Goal: Browse casually

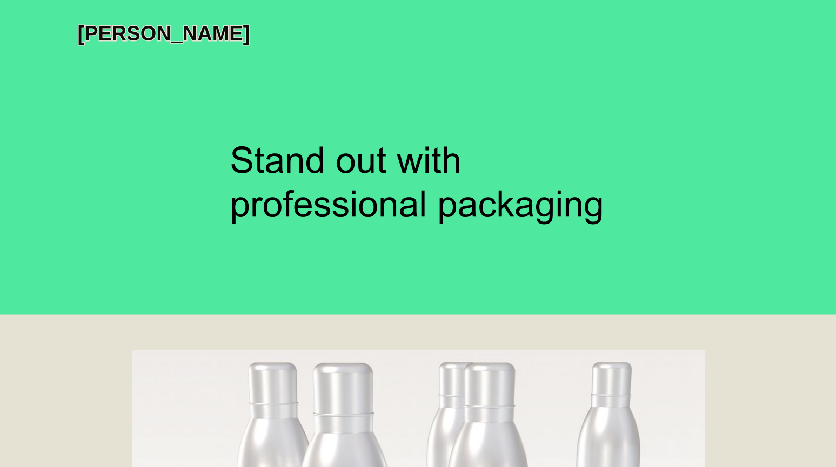
click at [442, 173] on icon at bounding box center [416, 207] width 2761 height 691
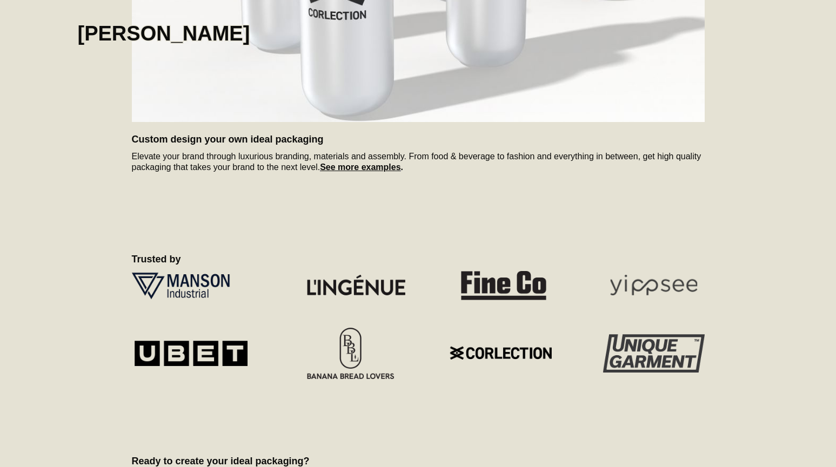
scroll to position [615, 0]
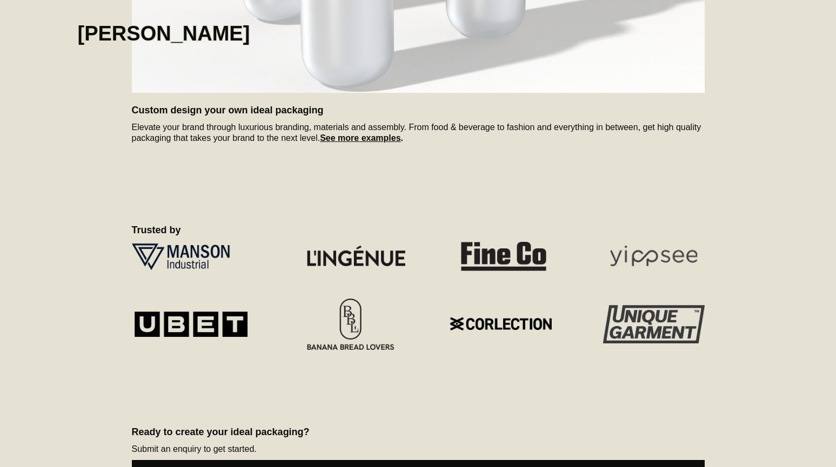
click at [394, 136] on strong "See more examples" at bounding box center [360, 137] width 81 height 9
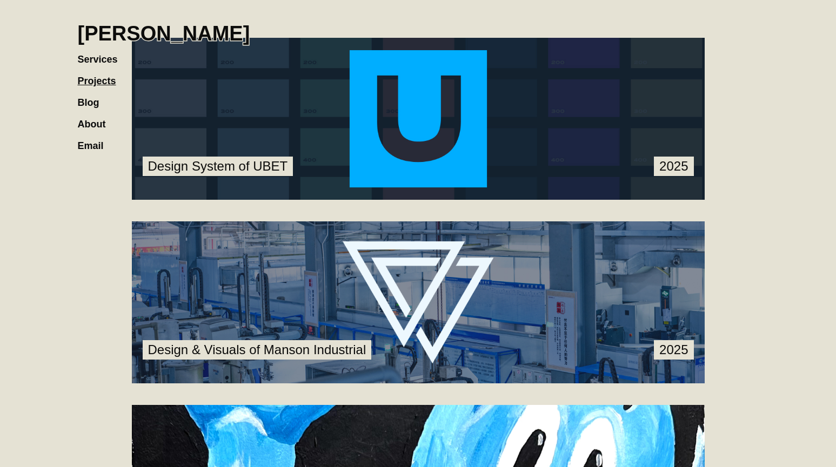
click at [399, 137] on link at bounding box center [418, 119] width 573 height 162
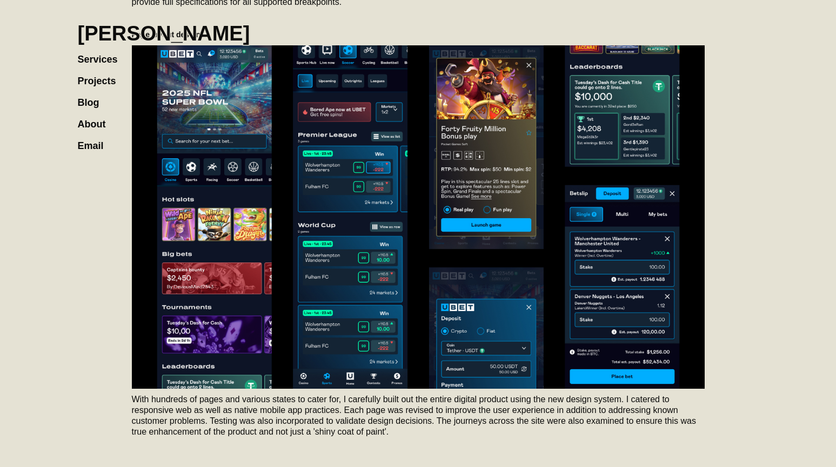
scroll to position [1649, 0]
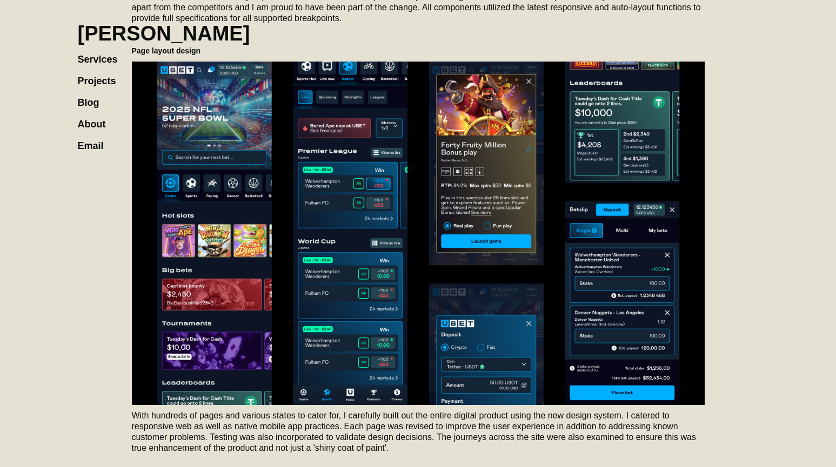
click at [498, 152] on img at bounding box center [418, 234] width 573 height 344
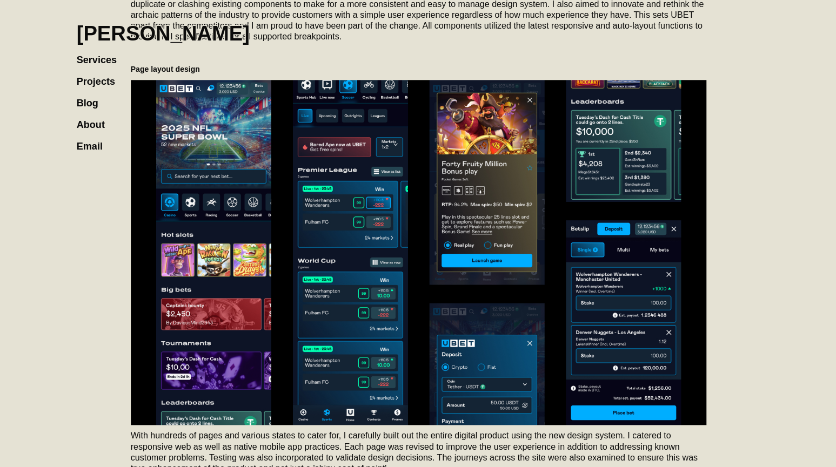
scroll to position [1630, 0]
